Goal: Check status: Check status

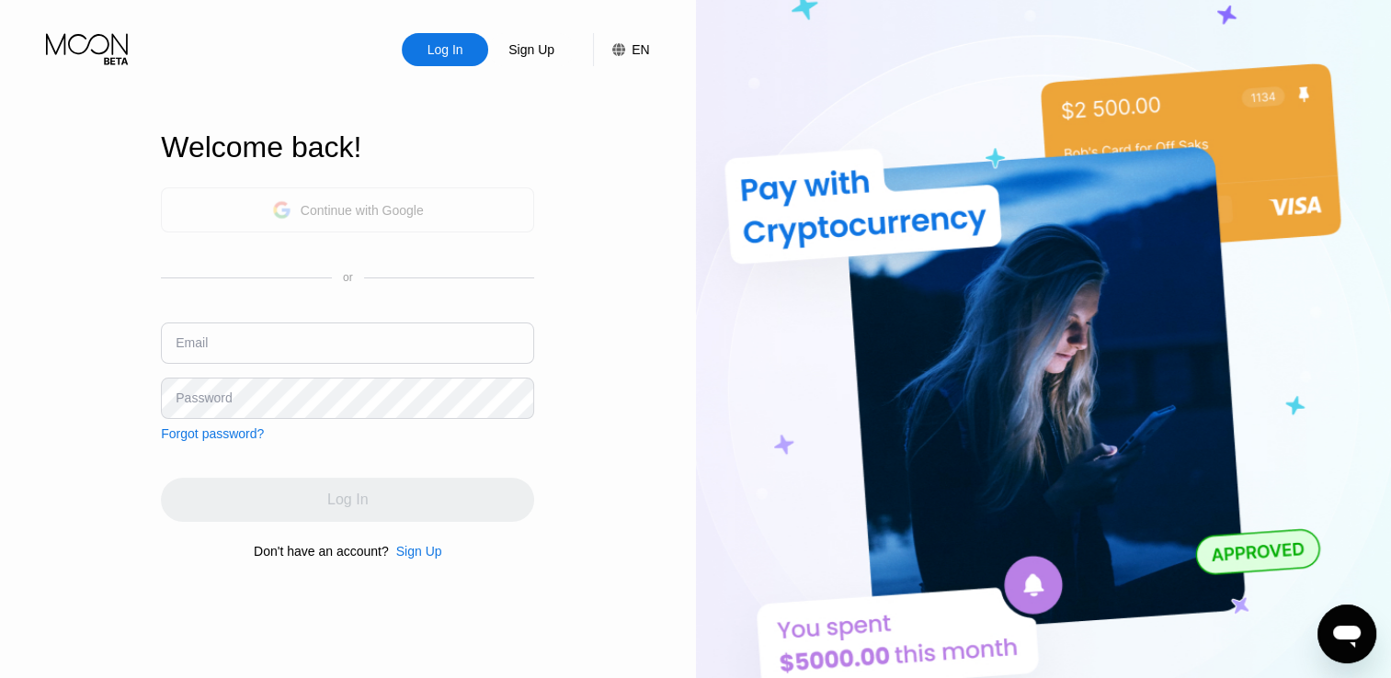
click at [350, 203] on div "Continue with Google" at bounding box center [362, 210] width 123 height 15
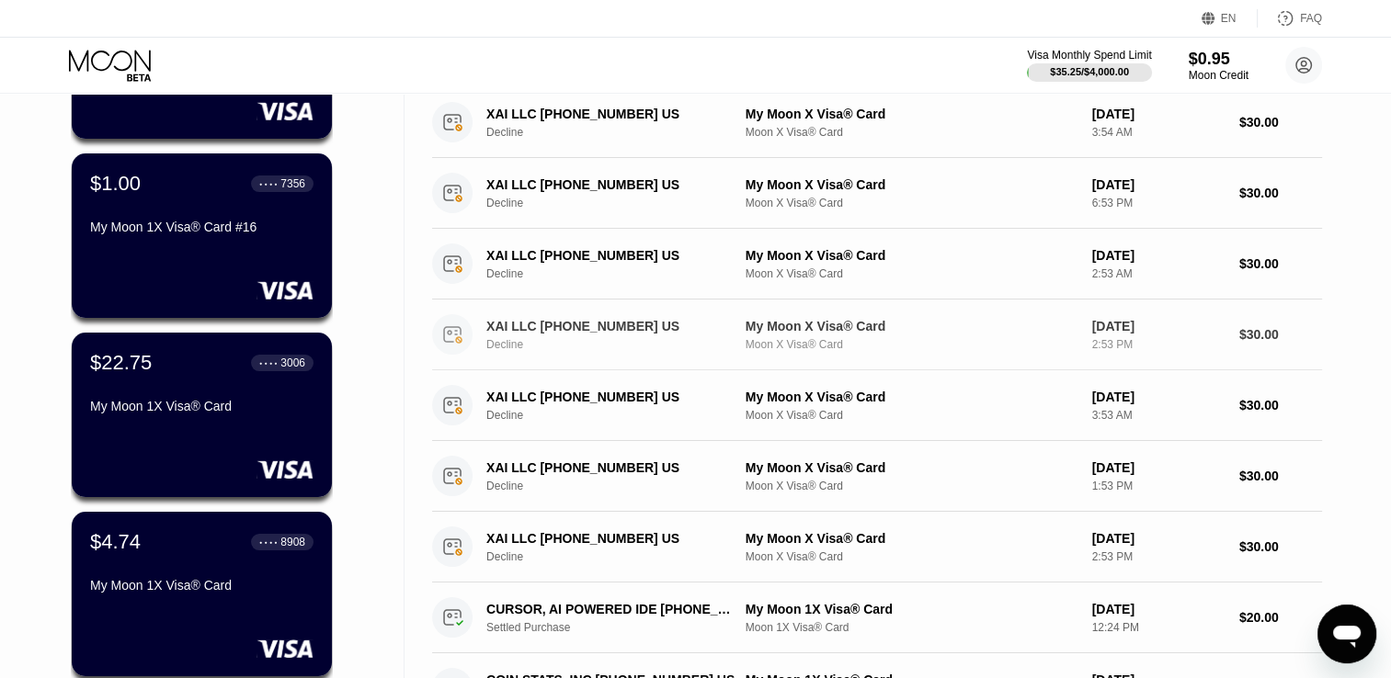
scroll to position [250, 0]
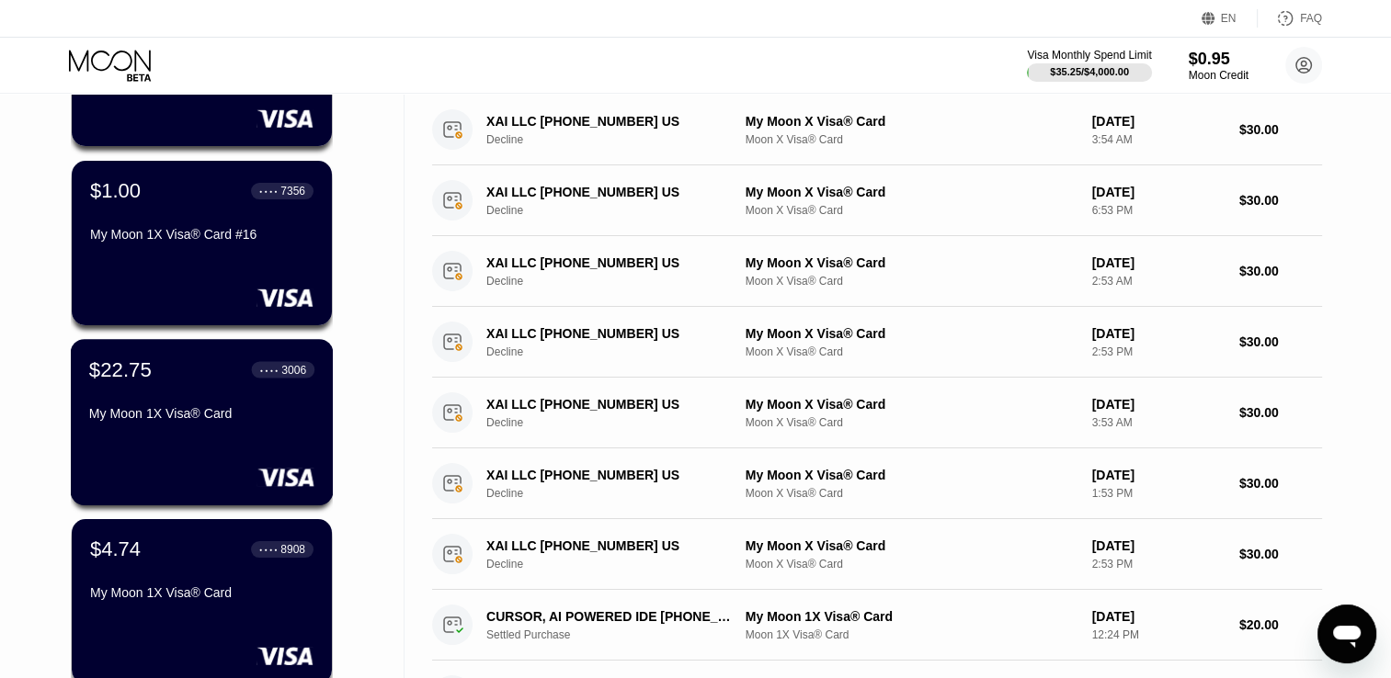
click at [187, 421] on div "My Moon 1X Visa® Card" at bounding box center [201, 413] width 225 height 15
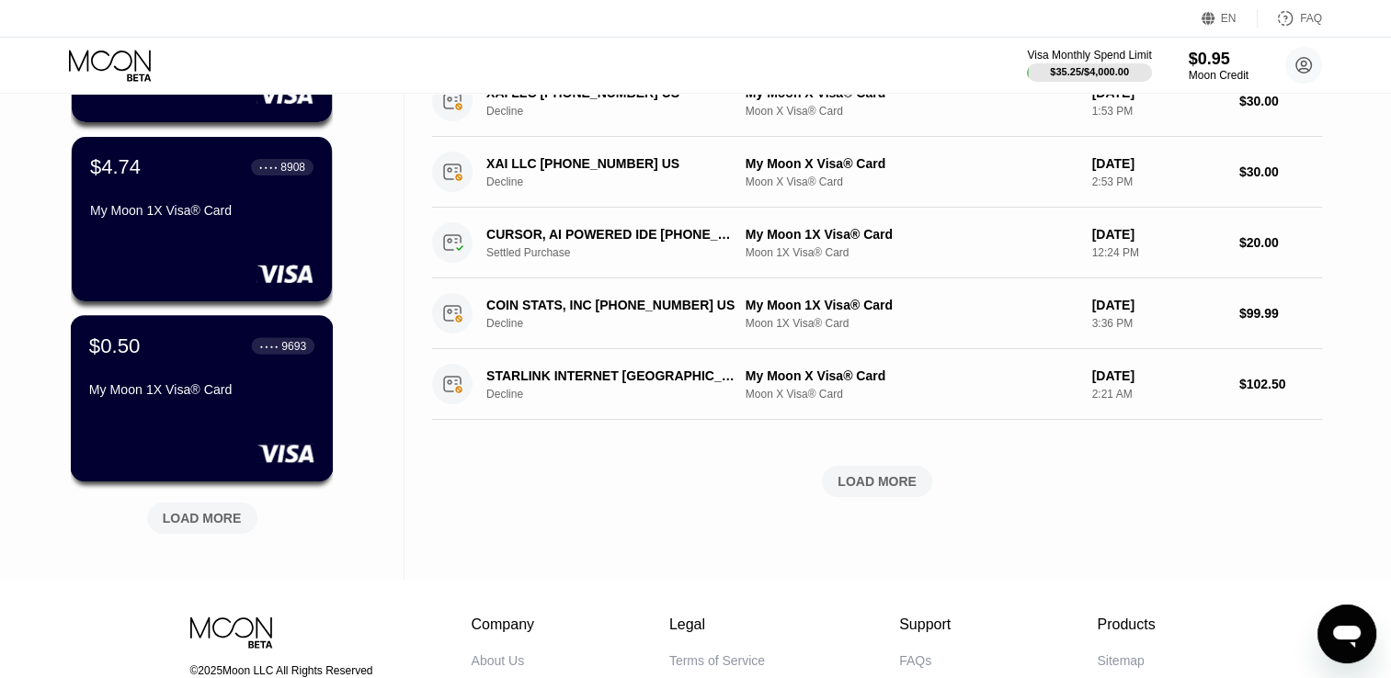
scroll to position [640, 0]
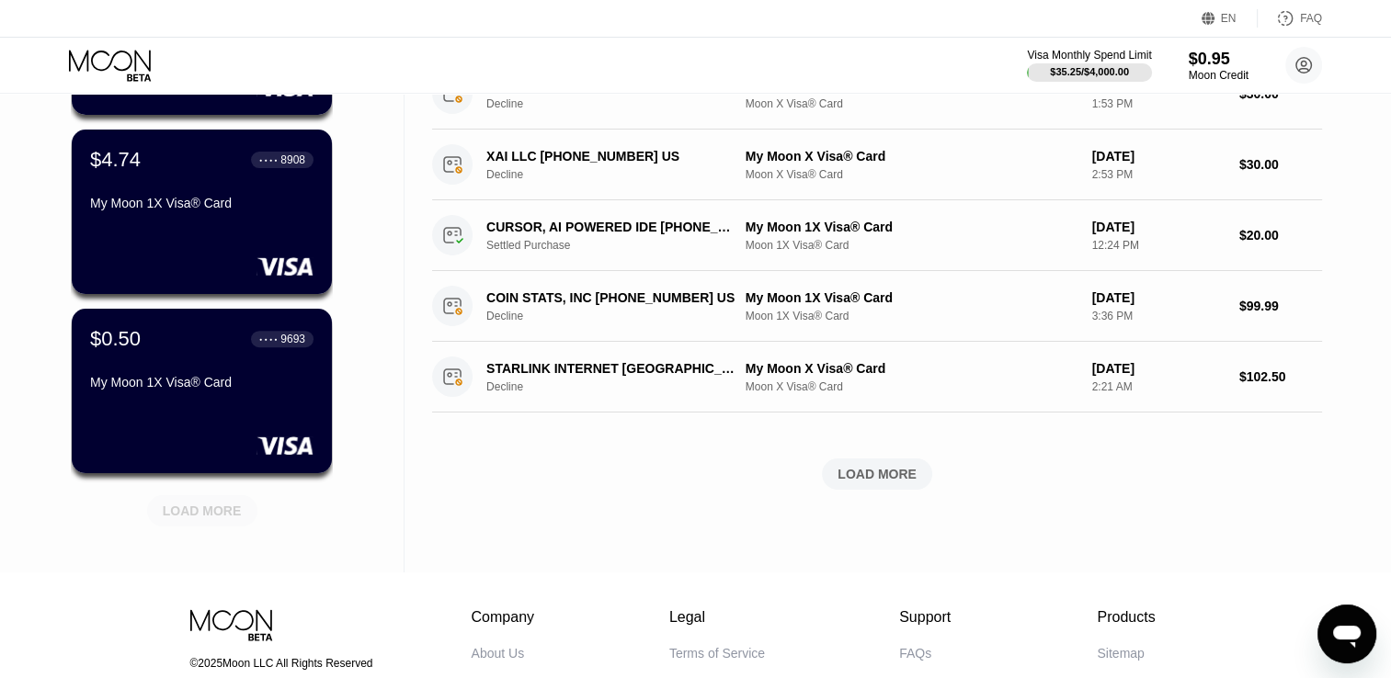
click at [199, 516] on div "LOAD MORE" at bounding box center [202, 511] width 79 height 17
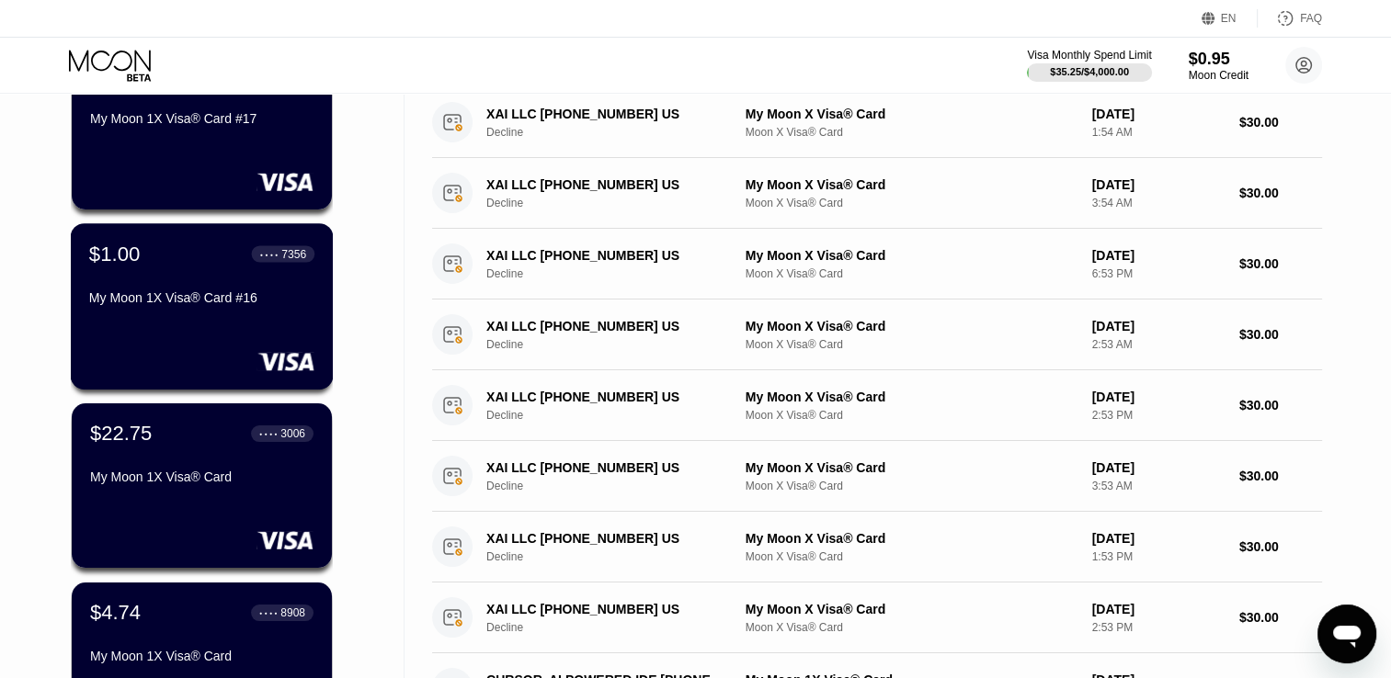
scroll to position [188, 0]
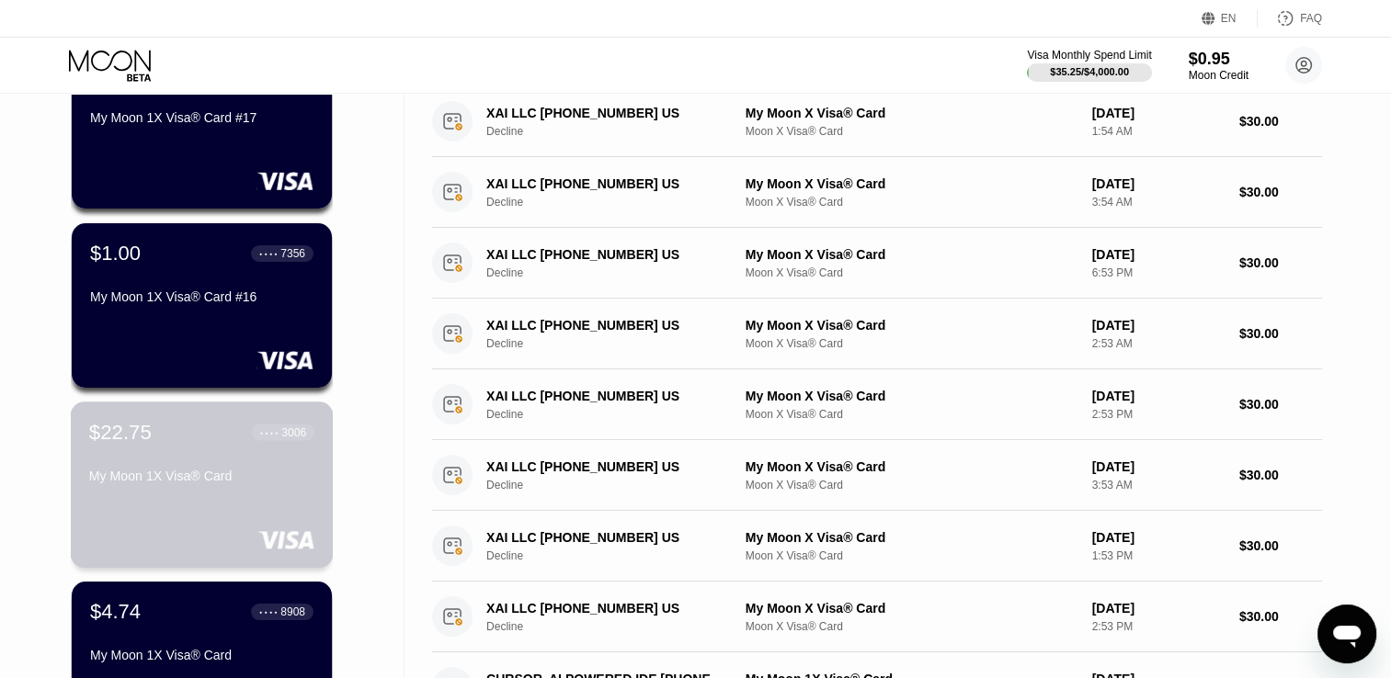
click at [188, 465] on div "$22.75 ● ● ● ● 3006 My Moon 1X Visa® Card" at bounding box center [201, 455] width 225 height 71
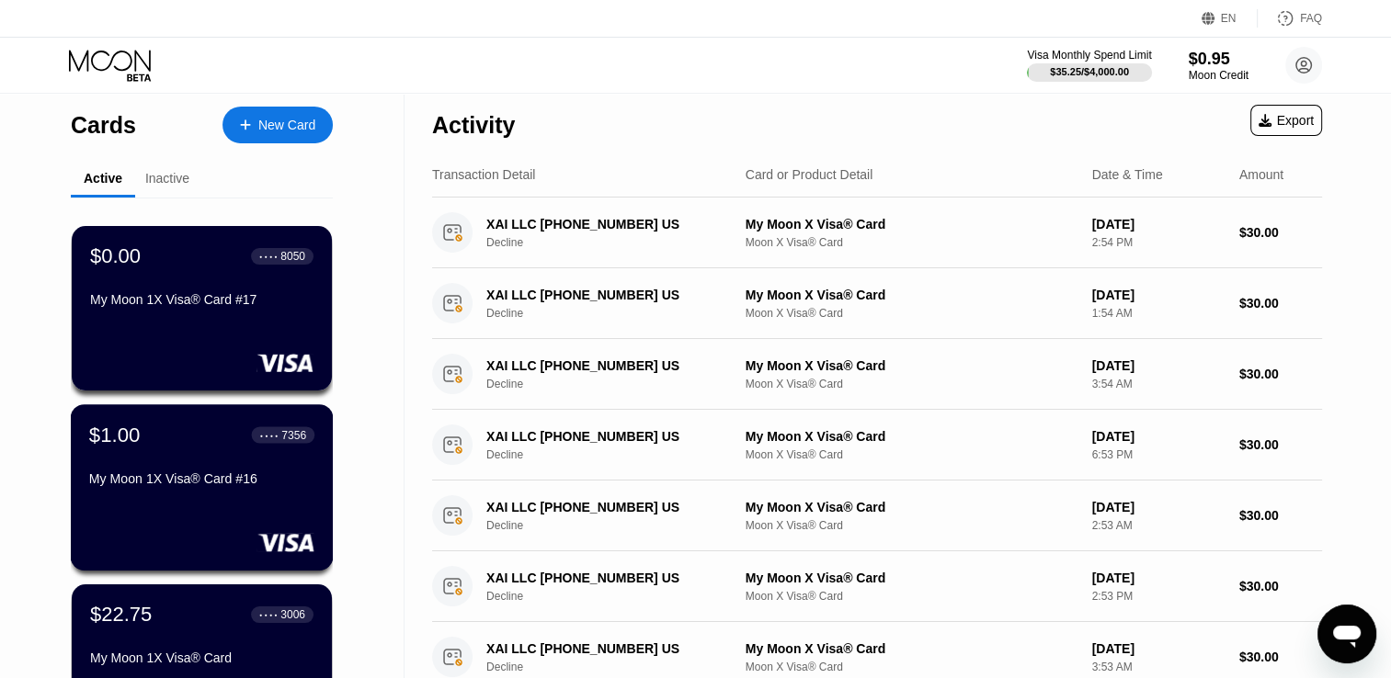
scroll to position [7, 0]
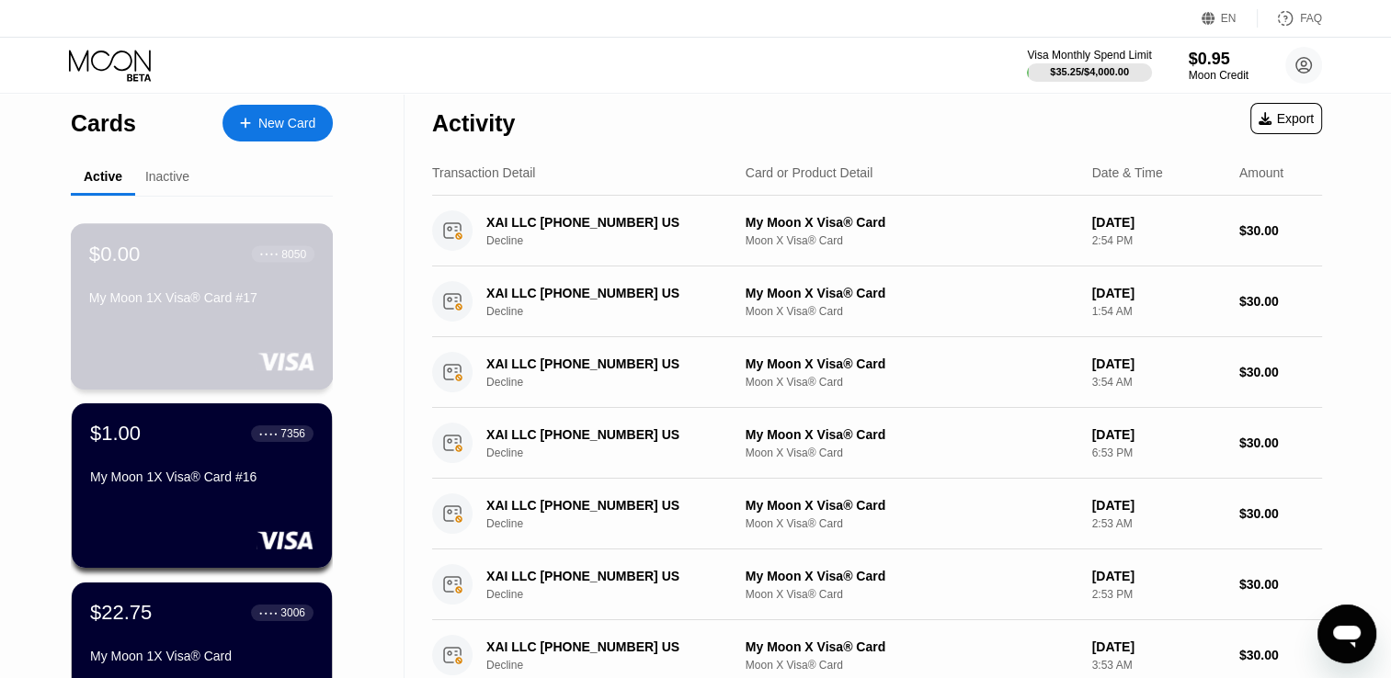
click at [211, 290] on div "$0.00 ● ● ● ● 8050 My Moon 1X Visa® Card #17" at bounding box center [201, 277] width 225 height 71
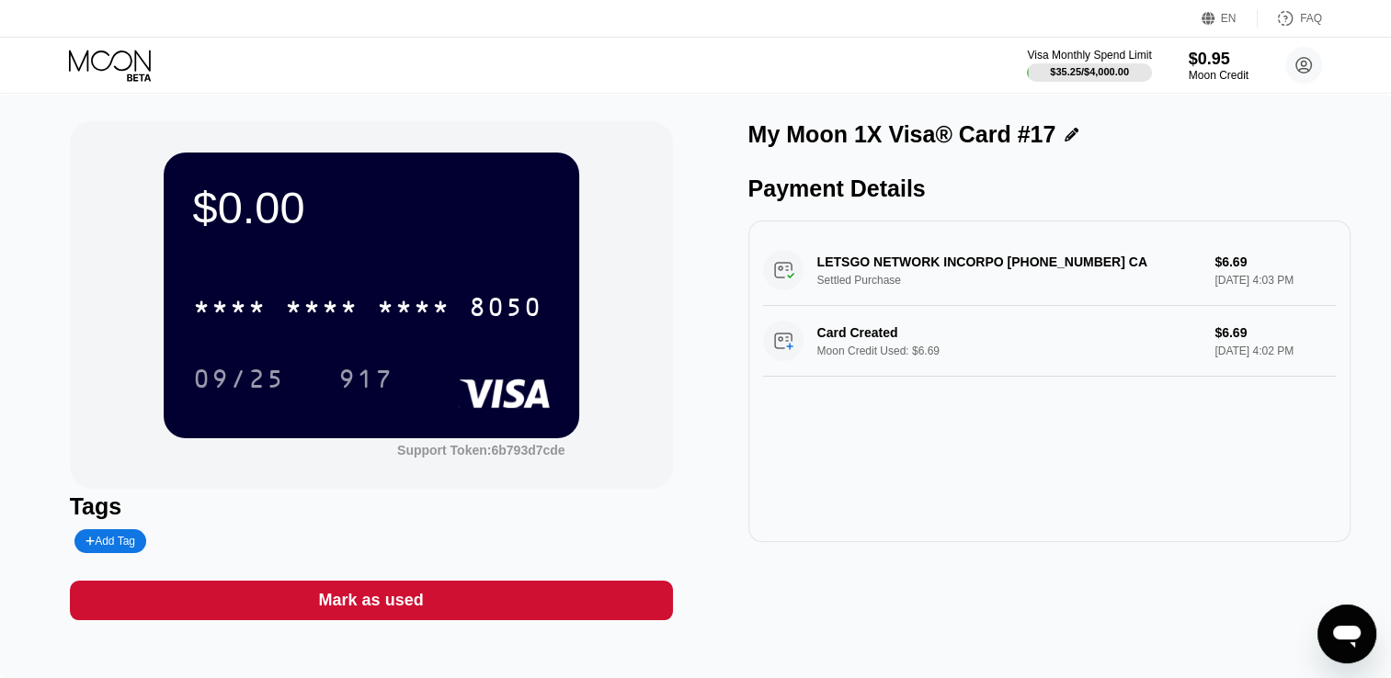
click at [911, 270] on div "LETSGO NETWORK INCORPO +14167310654 CA Settled Purchase $6.69 Jul 12, 2025 4:03…" at bounding box center [1050, 270] width 574 height 71
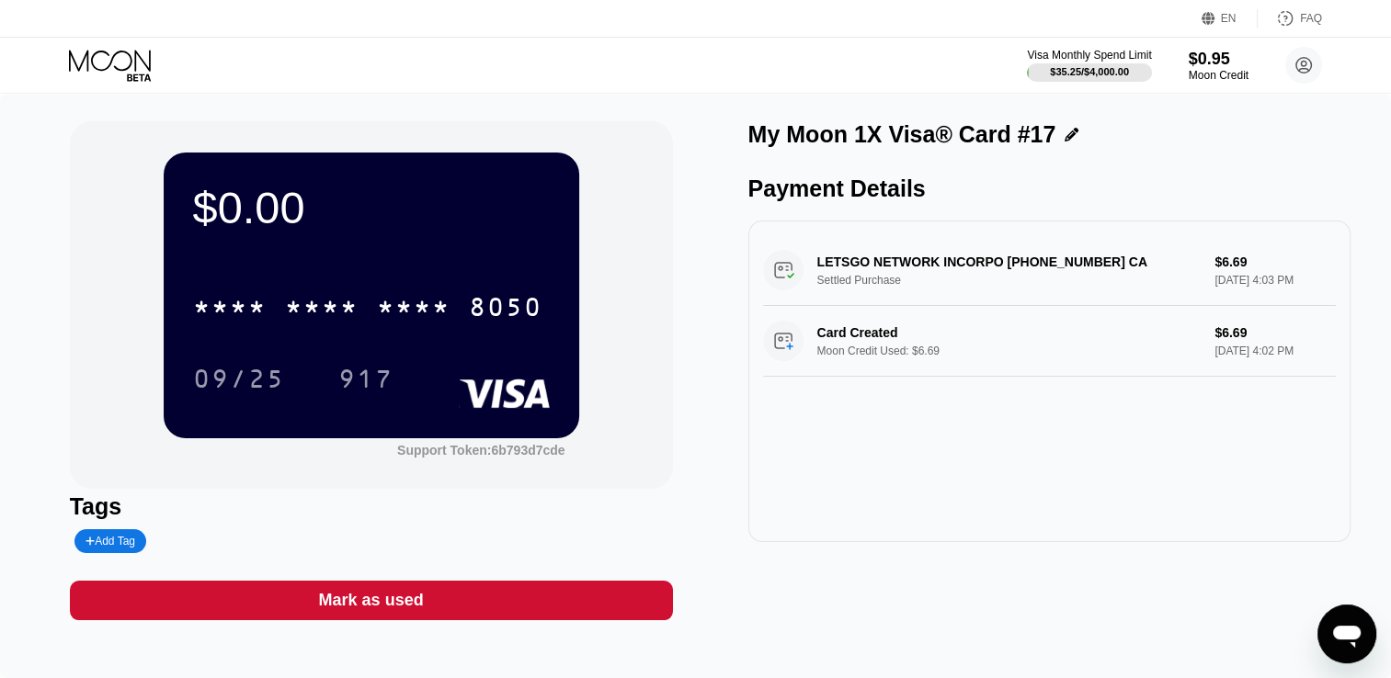
click at [911, 270] on div "LETSGO NETWORK INCORPO +14167310654 CA Settled Purchase $6.69 Jul 12, 2025 4:03…" at bounding box center [1050, 270] width 574 height 71
